Goal: Contribute content: Contribute content

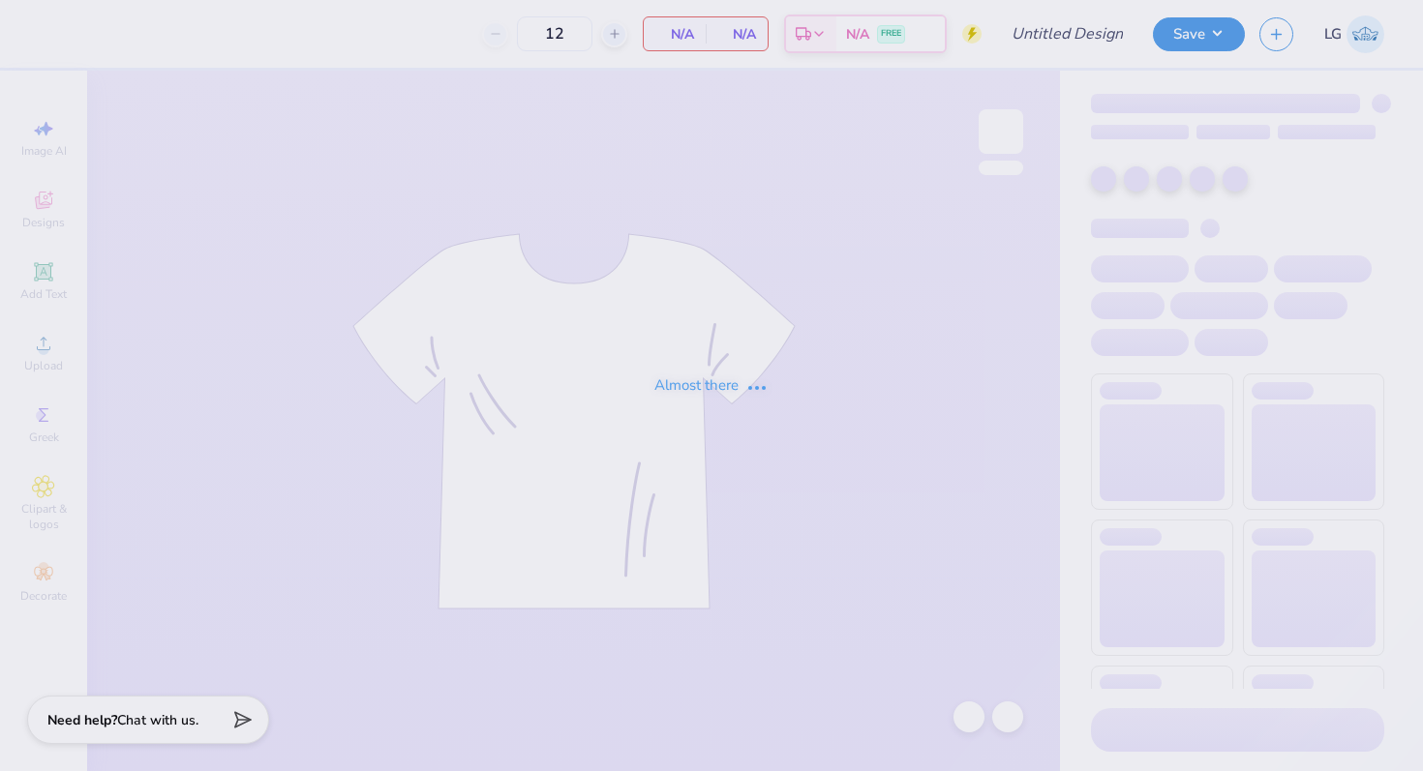
type input "AGD Hoco 25"
type input "25"
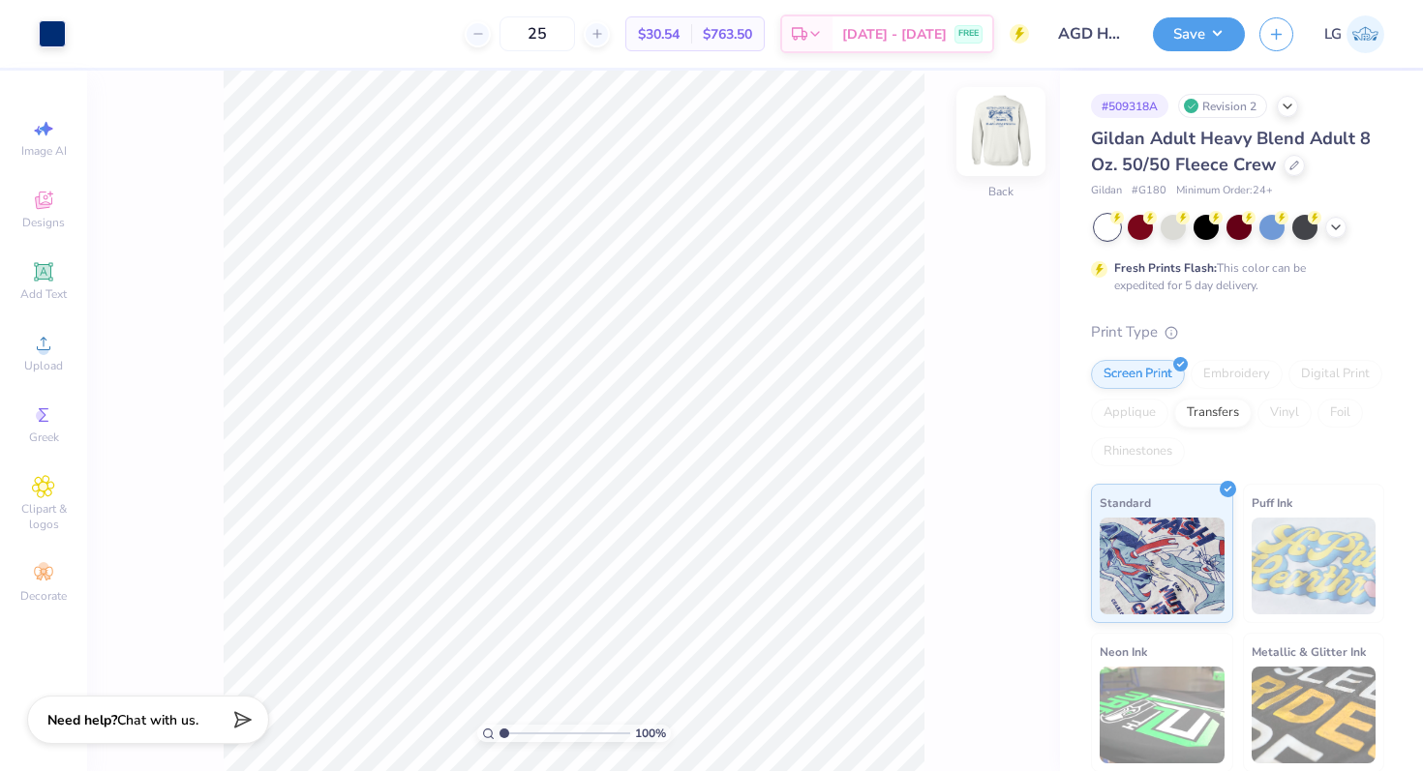
click at [1003, 131] on img at bounding box center [1000, 131] width 77 height 77
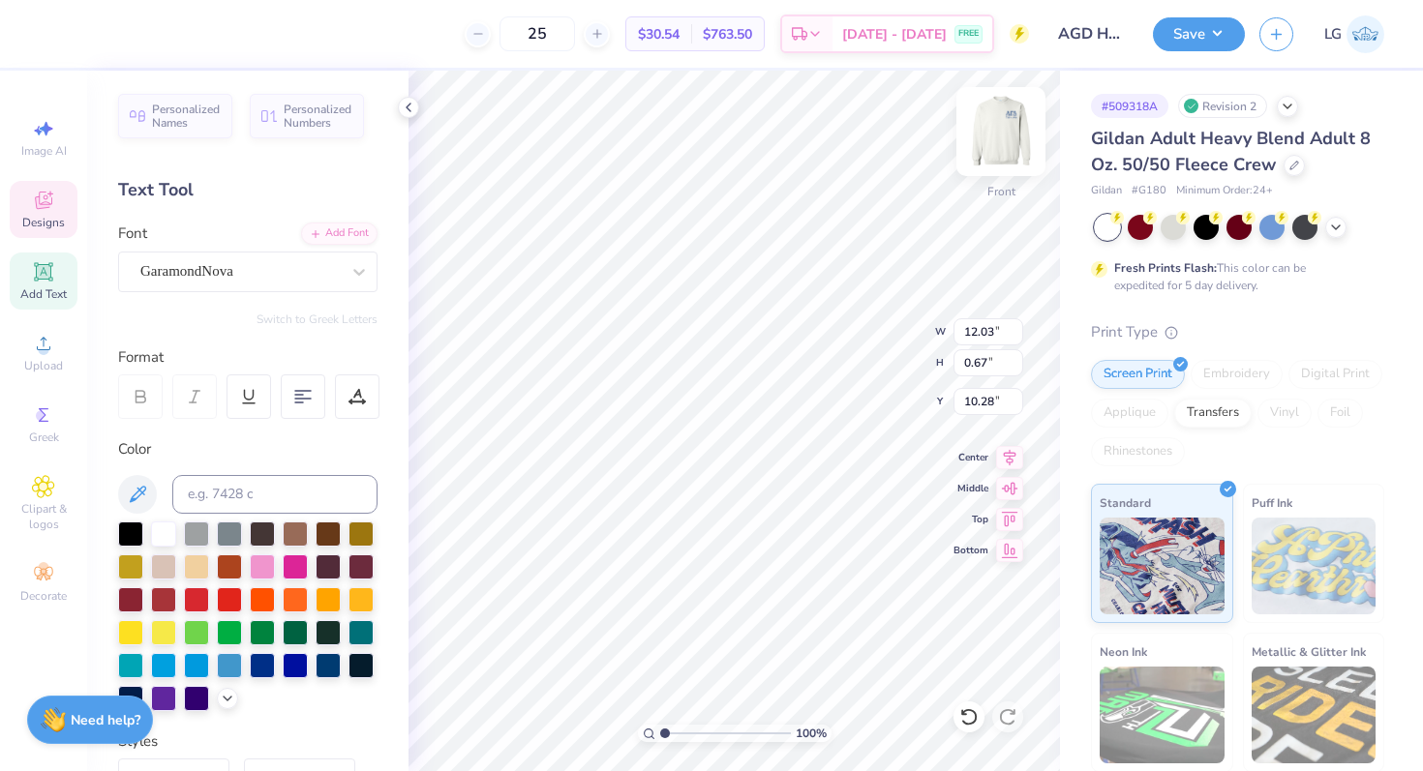
click at [988, 142] on img at bounding box center [1000, 131] width 77 height 77
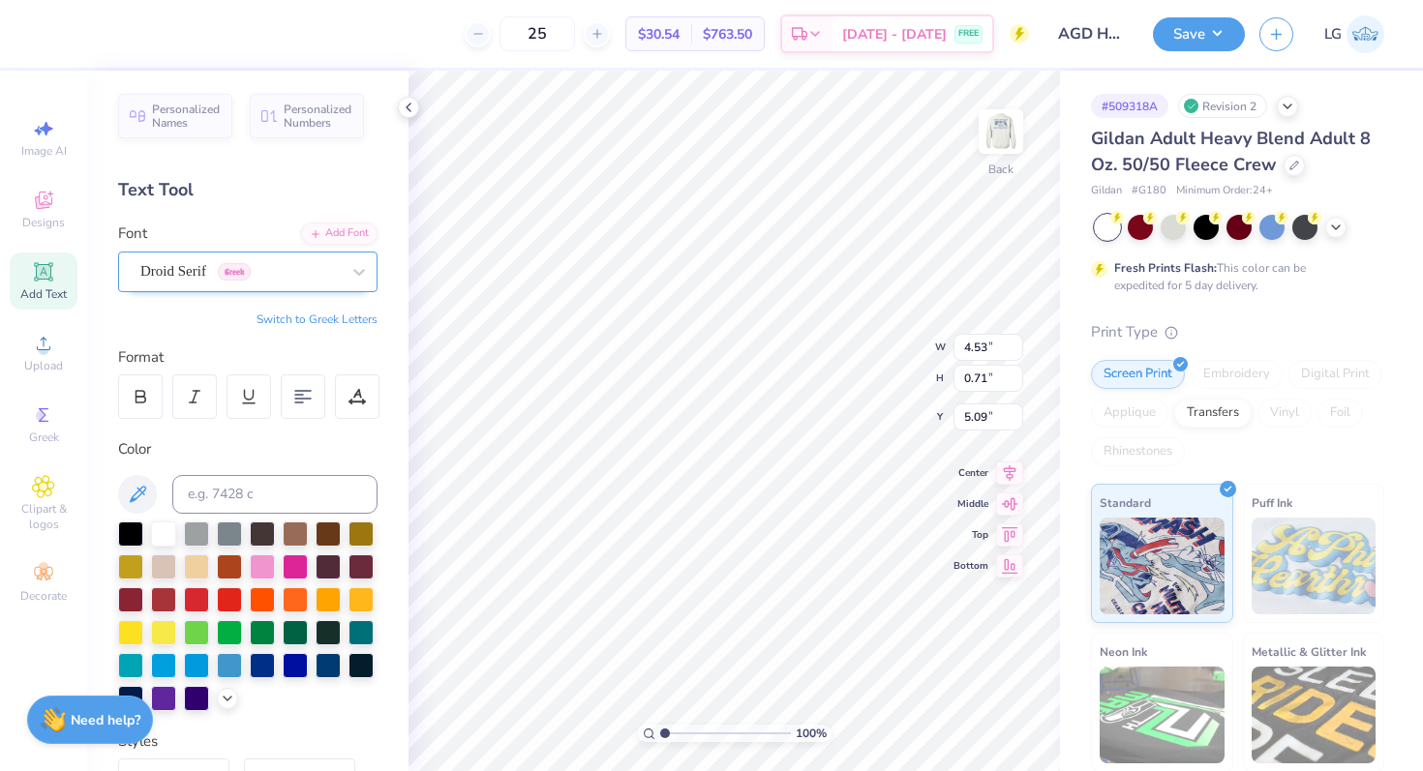
click at [296, 259] on div at bounding box center [239, 271] width 199 height 26
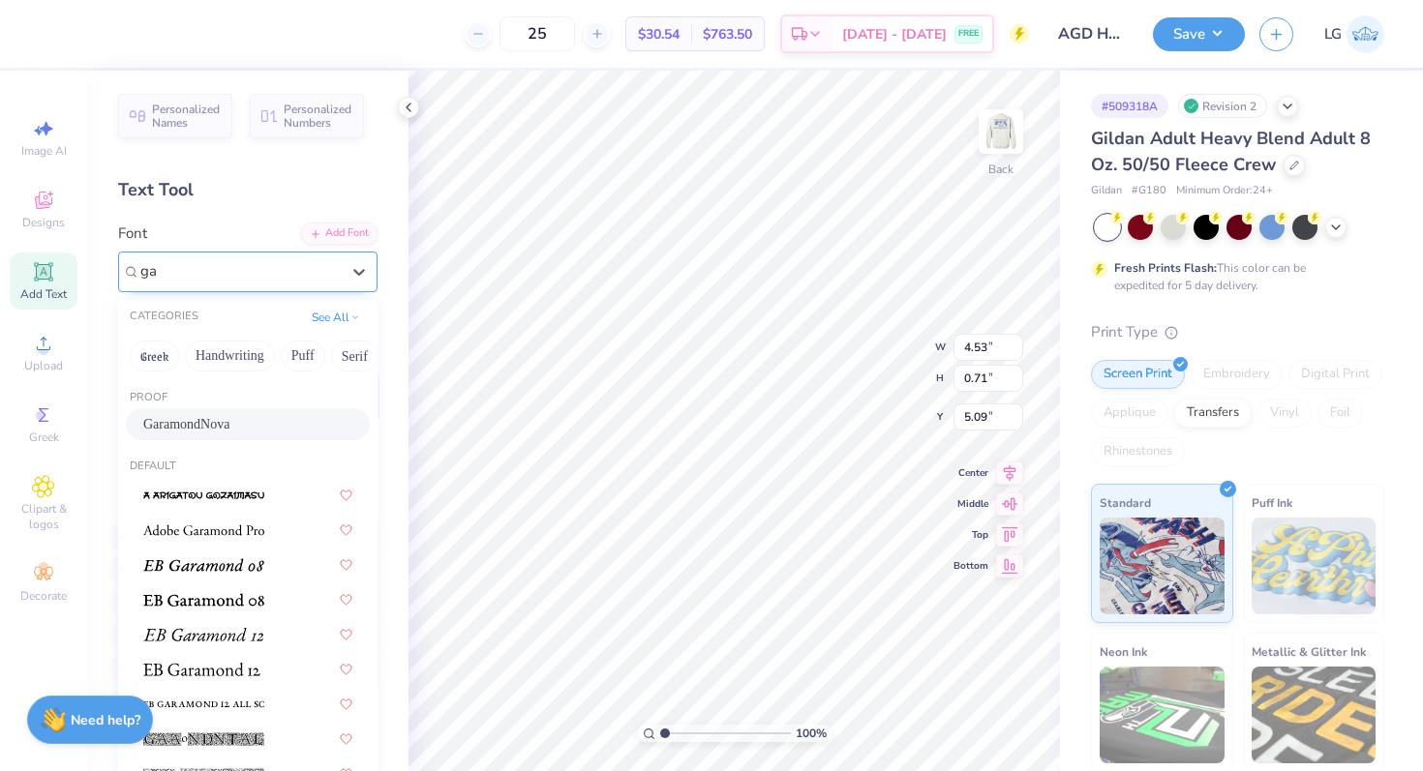
type input "g"
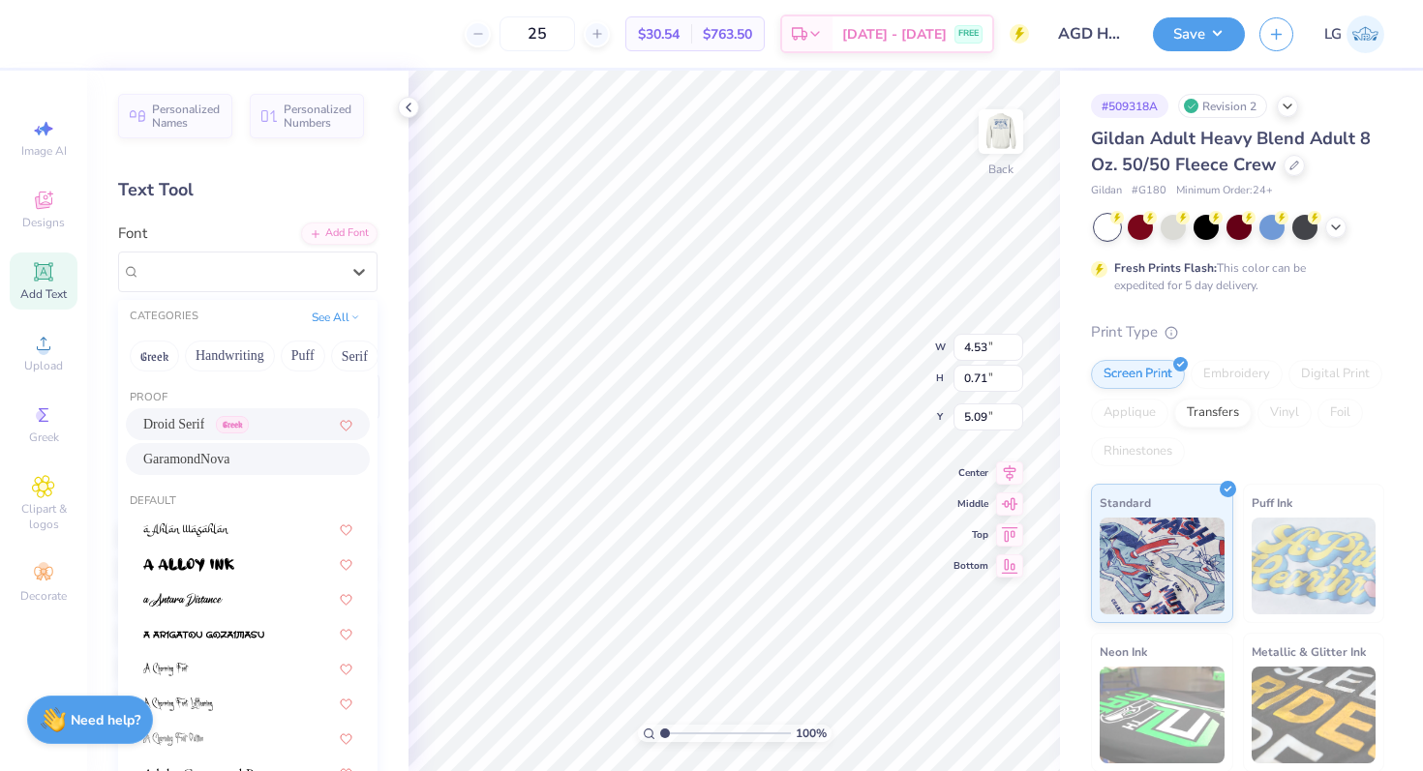
click at [292, 463] on div "GaramondNova" at bounding box center [247, 459] width 209 height 20
type input "4.48"
type input "0.67"
type input "5.11"
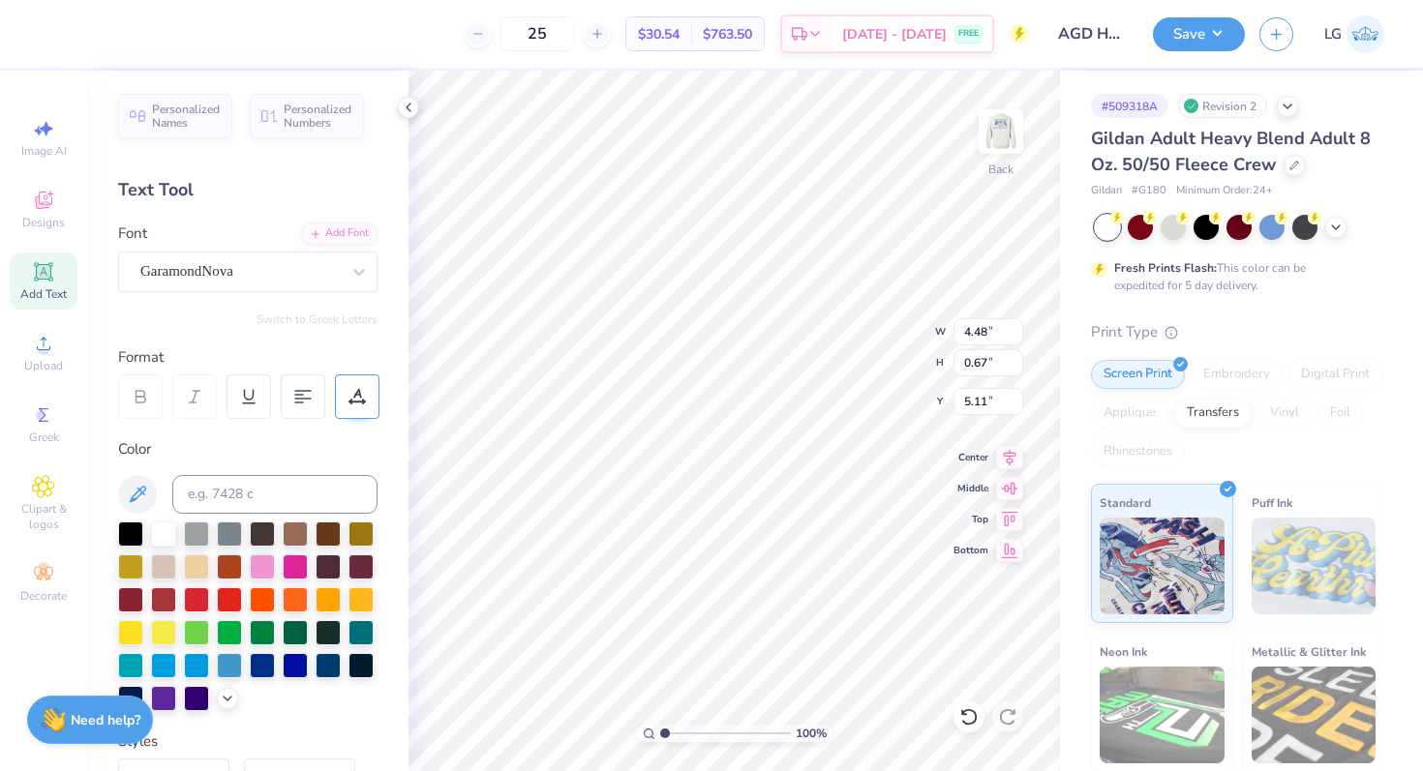
scroll to position [0, 3]
click at [319, 277] on div "GaramondNova" at bounding box center [239, 272] width 203 height 30
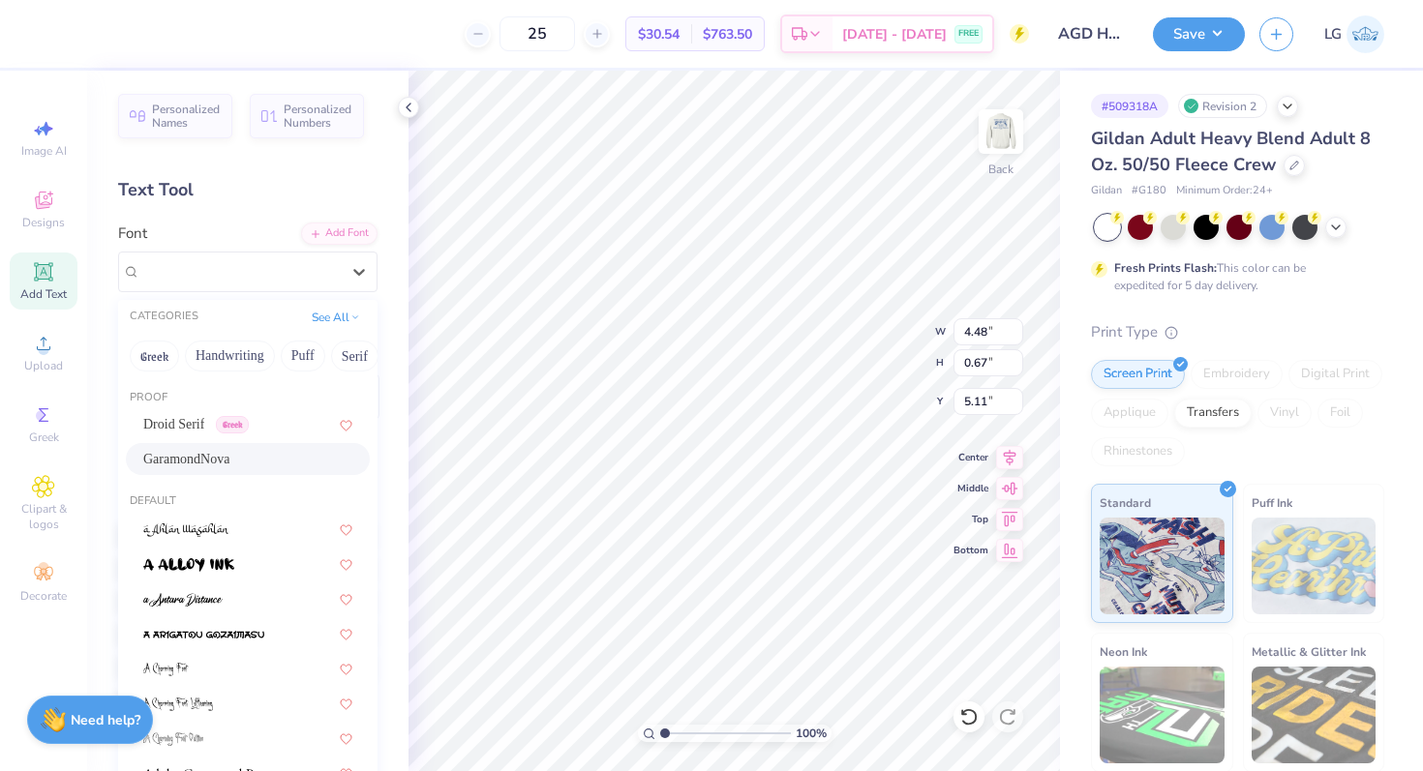
click at [242, 463] on div "GaramondNova" at bounding box center [247, 459] width 209 height 20
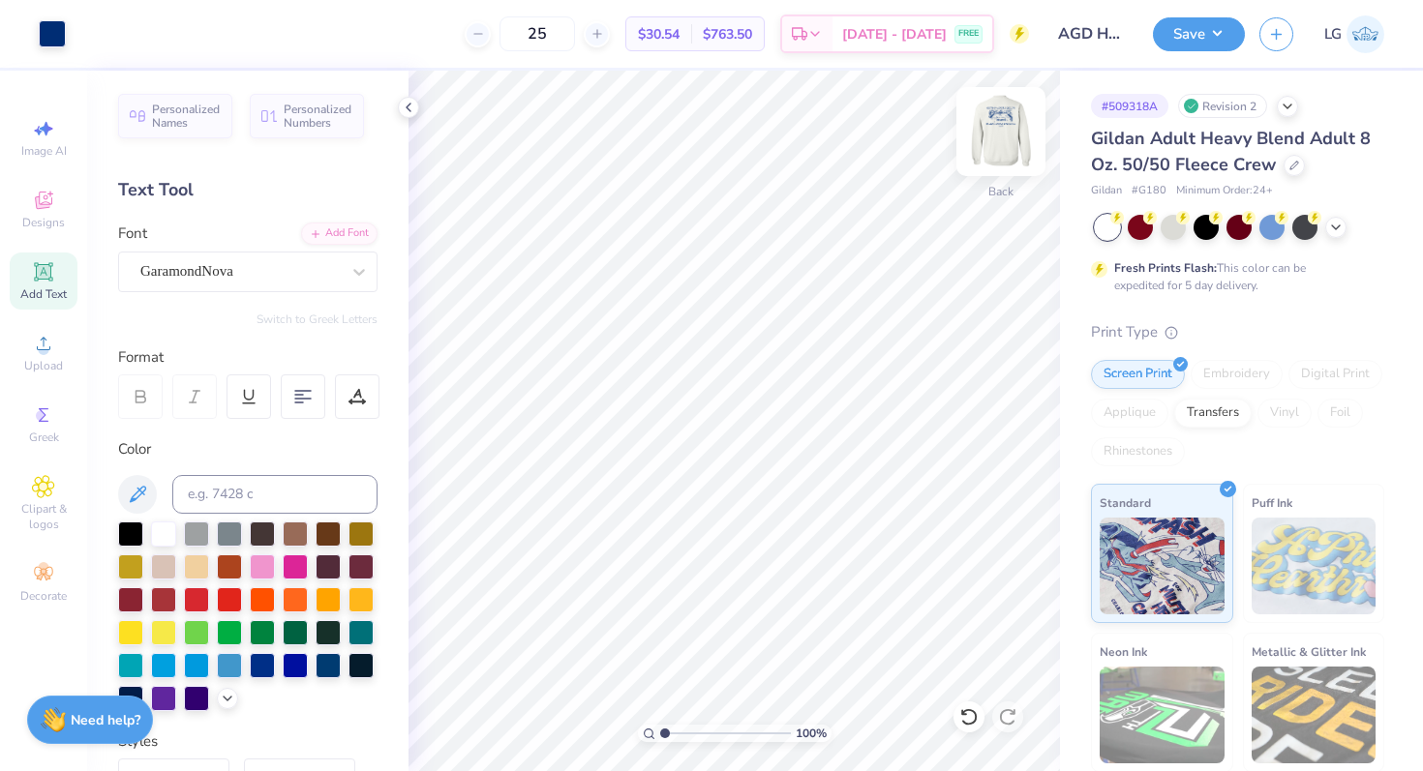
click at [984, 147] on img at bounding box center [1000, 131] width 77 height 77
click at [984, 147] on img at bounding box center [1000, 131] width 39 height 39
click at [1017, 116] on img at bounding box center [1000, 131] width 77 height 77
click at [1024, 131] on img at bounding box center [1000, 131] width 77 height 77
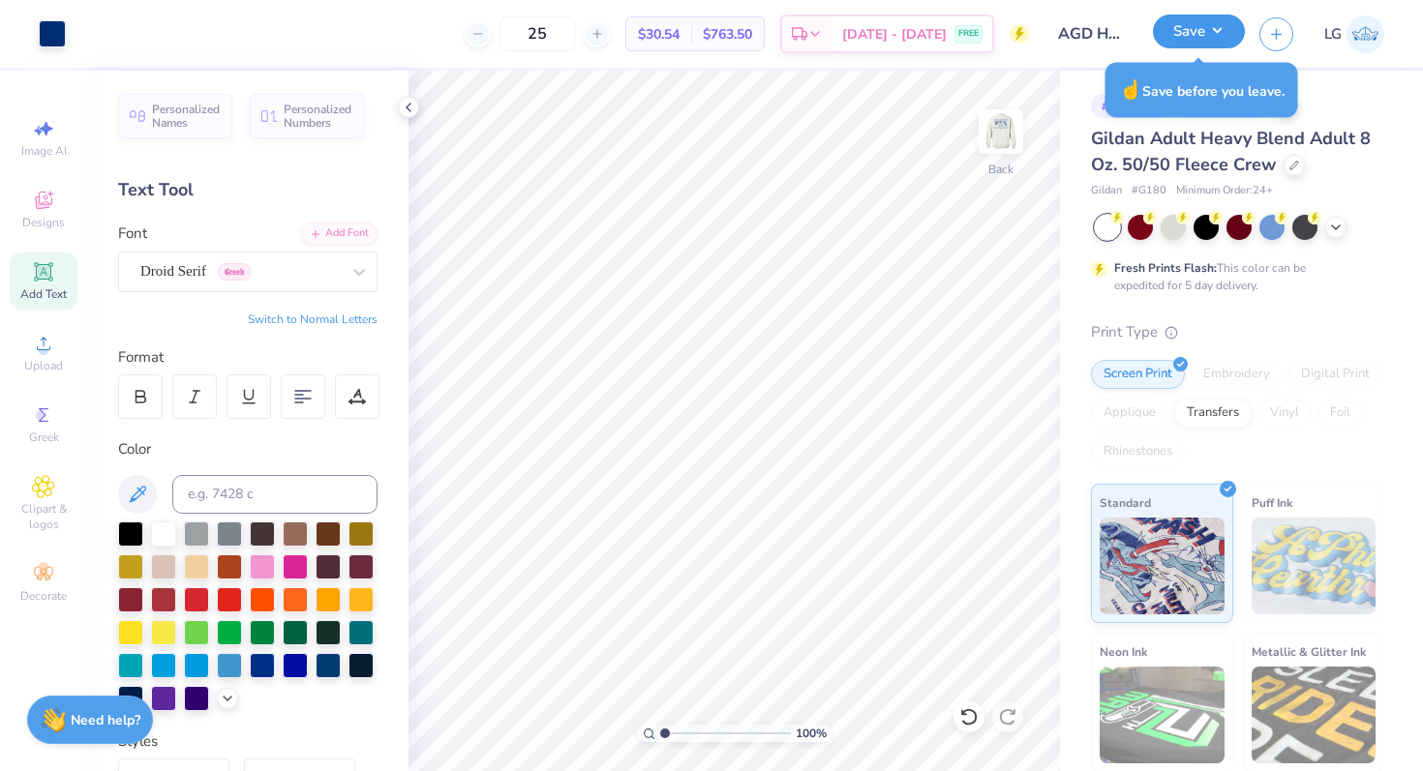
click at [1185, 33] on button "Save" at bounding box center [1199, 32] width 92 height 34
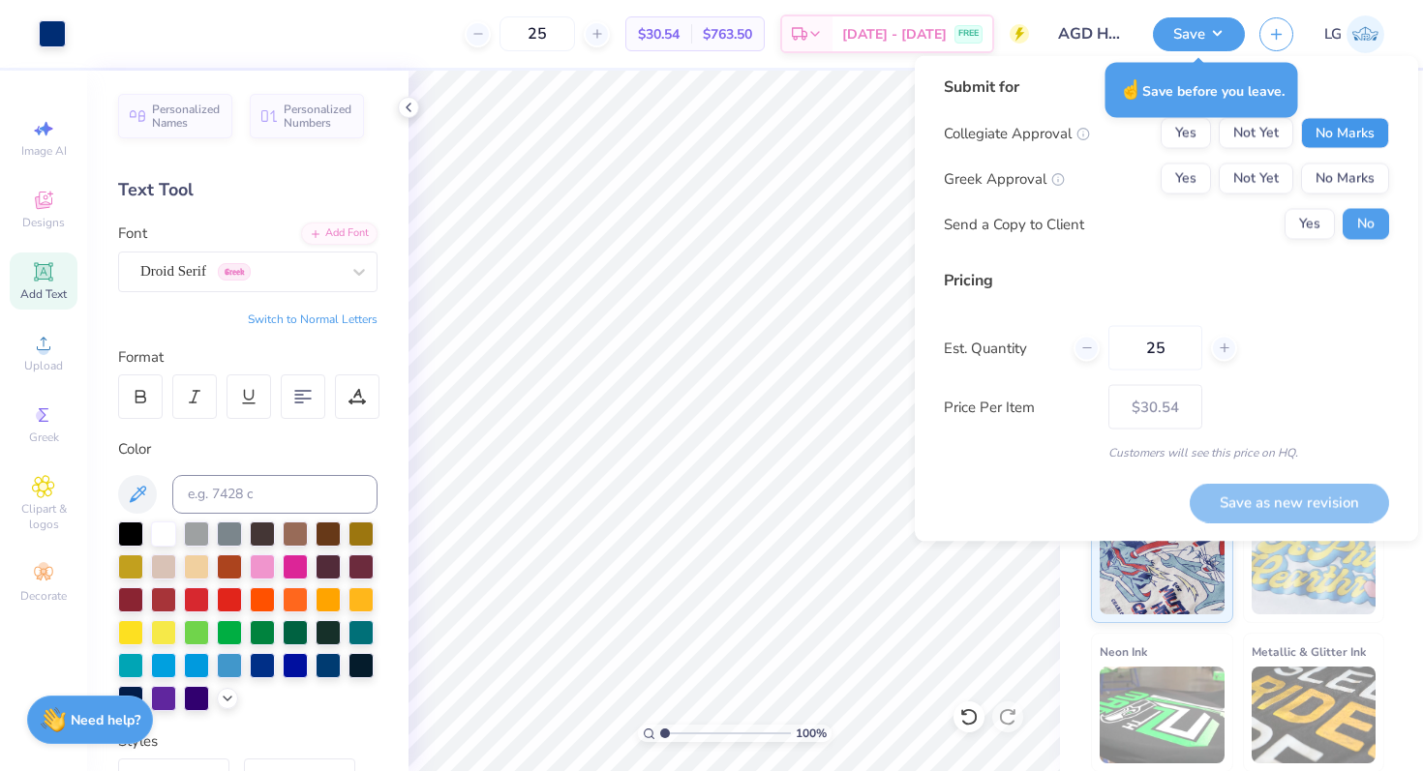
click at [1334, 146] on button "No Marks" at bounding box center [1345, 133] width 88 height 31
click at [1189, 190] on button "Yes" at bounding box center [1186, 179] width 50 height 31
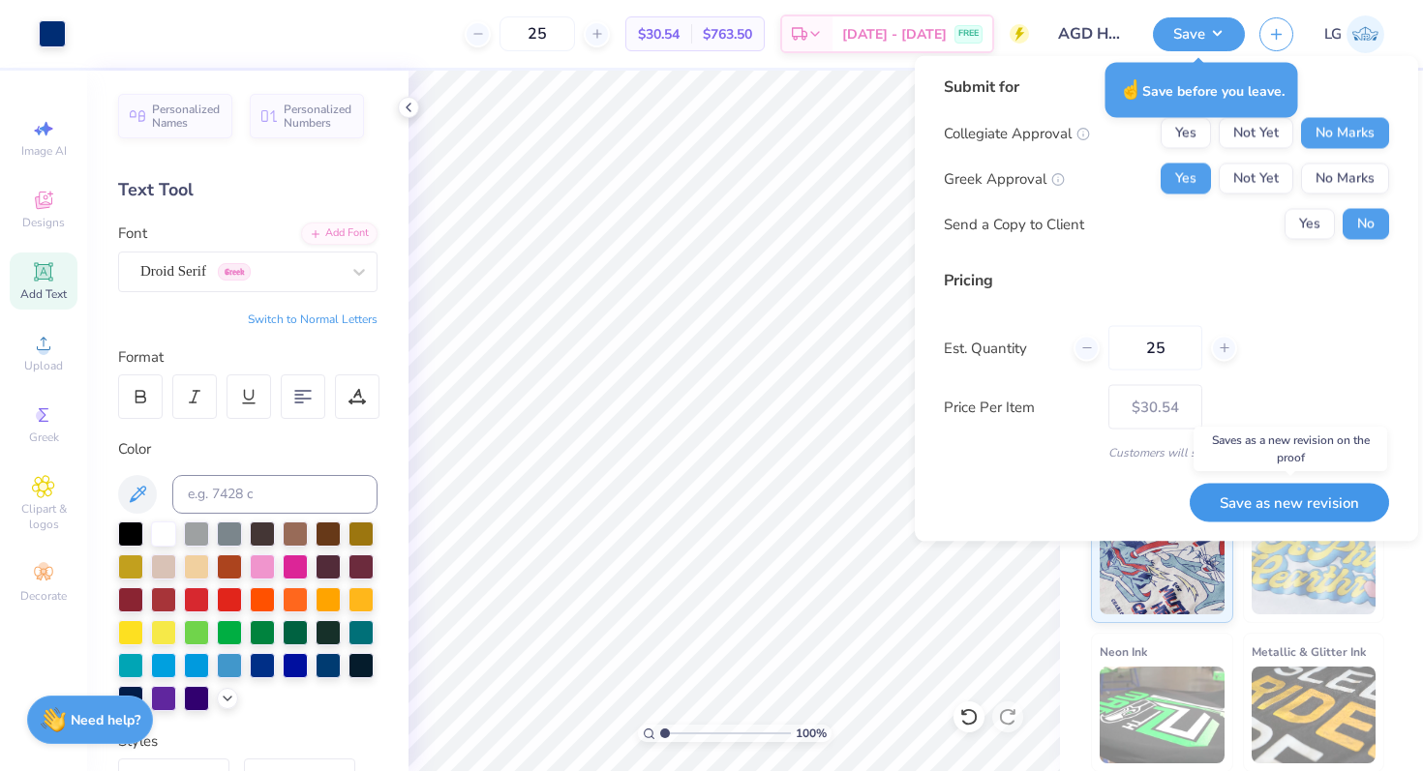
click at [1251, 504] on button "Save as new revision" at bounding box center [1289, 503] width 199 height 40
type input "$30.54"
